Goal: Task Accomplishment & Management: Manage account settings

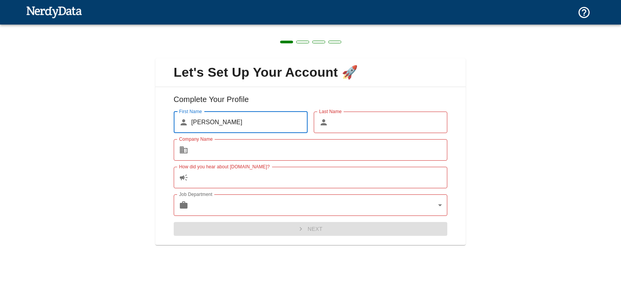
type input "[PERSON_NAME]"
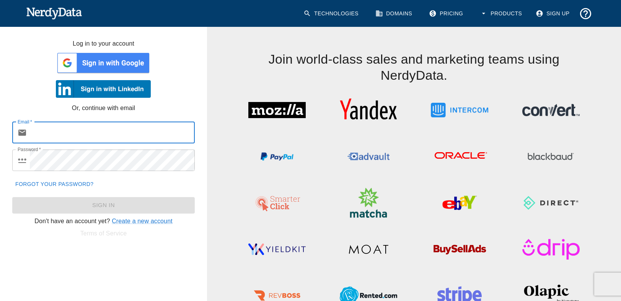
type input "[PERSON_NAME][EMAIL_ADDRESS][DOMAIN_NAME]"
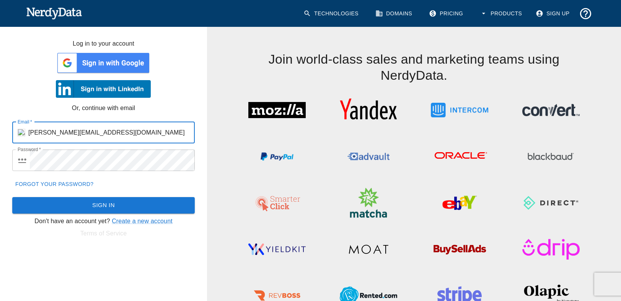
click at [84, 201] on button "Sign In" at bounding box center [103, 205] width 183 height 16
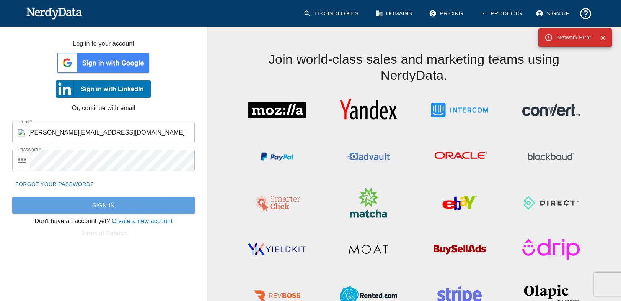
click at [98, 202] on button "Sign In" at bounding box center [103, 205] width 183 height 16
